Goal: Entertainment & Leisure: Browse casually

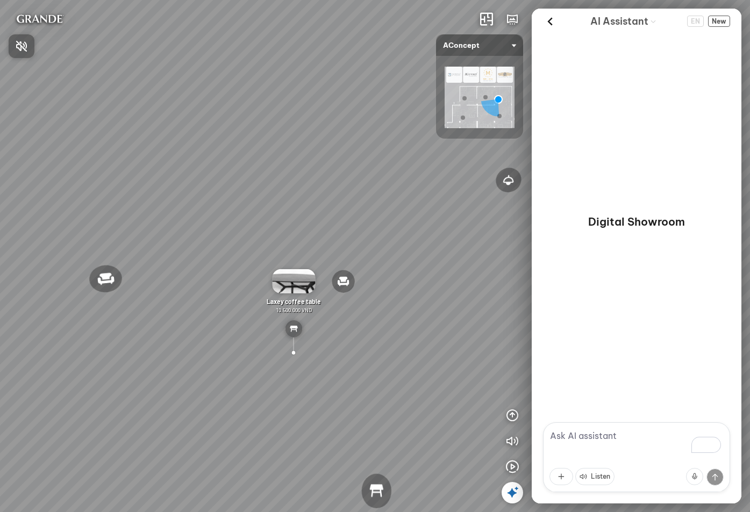
drag, startPoint x: 11, startPoint y: 109, endPoint x: 58, endPoint y: 99, distance: 47.8
click at [58, 99] on div at bounding box center [375, 256] width 750 height 512
